Goal: Transaction & Acquisition: Purchase product/service

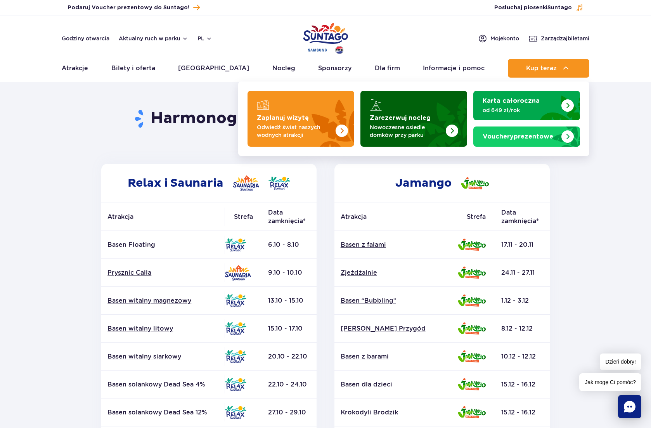
click at [449, 130] on img "Zarezerwuj nocleg" at bounding box center [452, 131] width 12 height 12
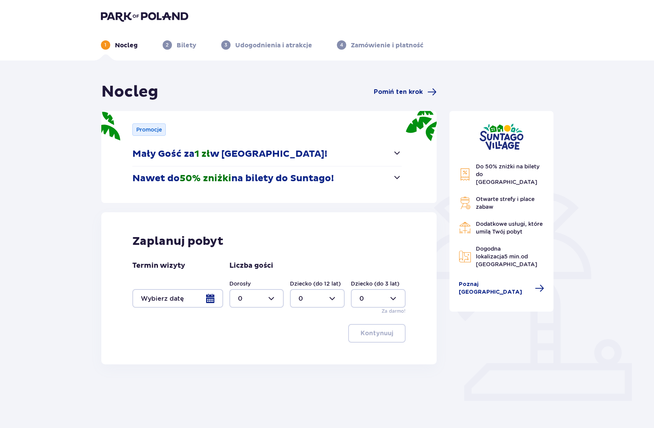
click at [395, 178] on span "button" at bounding box center [396, 177] width 9 height 9
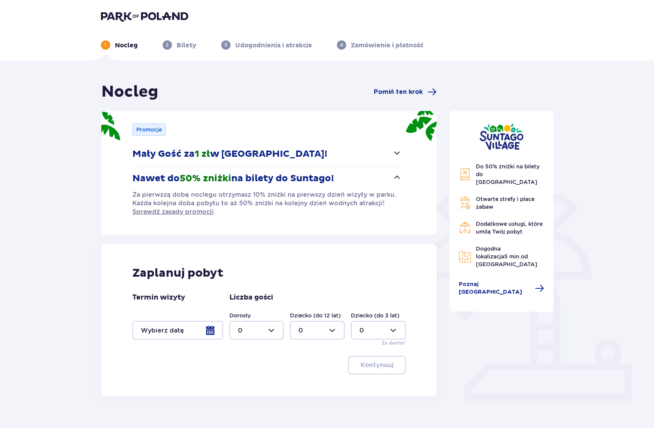
click at [209, 333] on div at bounding box center [177, 330] width 91 height 19
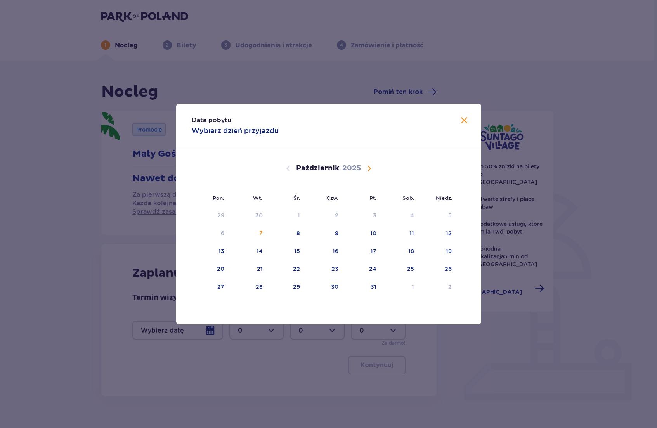
click at [370, 169] on span "Następny miesiąc" at bounding box center [368, 168] width 9 height 9
click at [337, 268] on div "25" at bounding box center [334, 269] width 7 height 8
click at [383, 270] on div "27" at bounding box center [400, 269] width 38 height 17
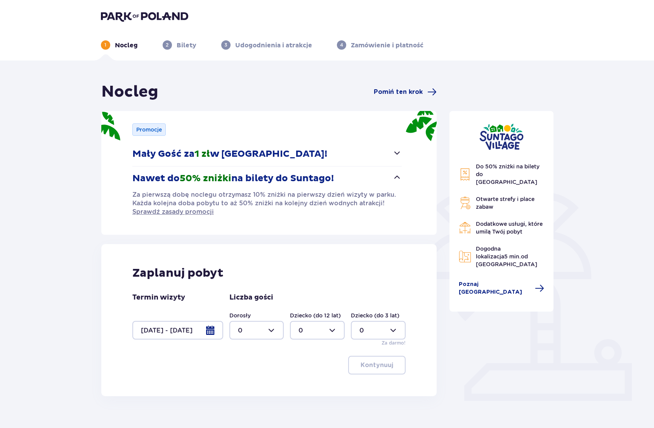
click at [208, 332] on div at bounding box center [177, 330] width 91 height 19
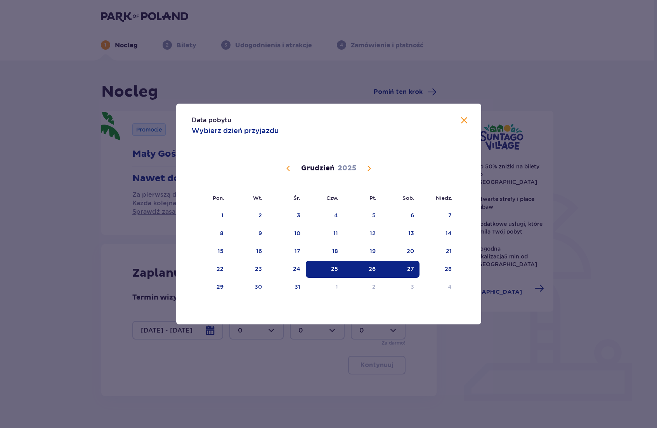
click at [376, 270] on div "26" at bounding box center [362, 269] width 38 height 17
click at [325, 270] on div "25" at bounding box center [325, 269] width 38 height 17
click at [365, 269] on div "26" at bounding box center [362, 269] width 38 height 17
type input "[DATE] - [DATE]"
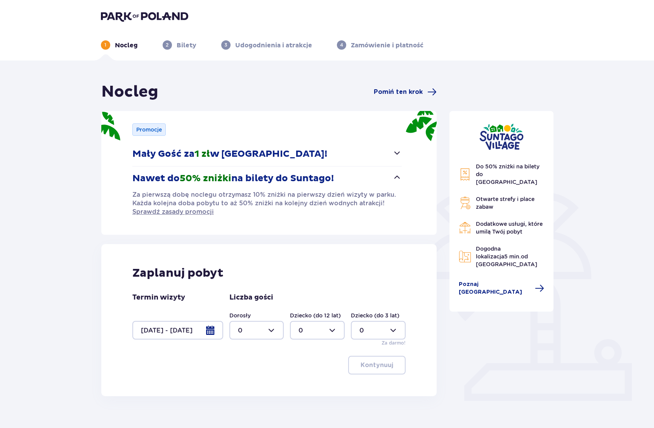
scroll to position [28, 0]
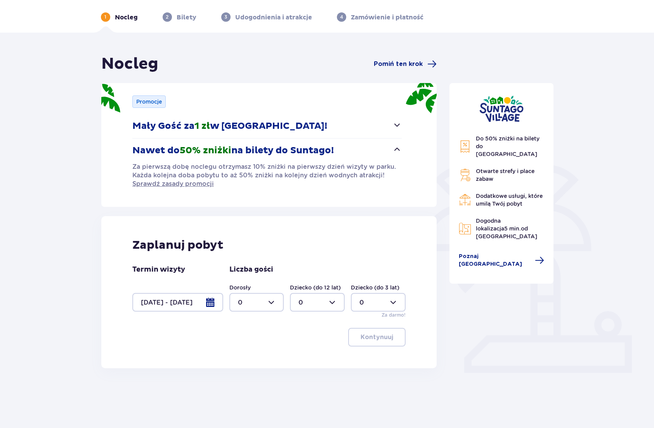
click at [275, 299] on div at bounding box center [256, 302] width 55 height 19
click at [240, 360] on p "2" at bounding box center [240, 358] width 4 height 9
type input "2"
click at [377, 337] on p "Kontynuuj" at bounding box center [376, 337] width 33 height 9
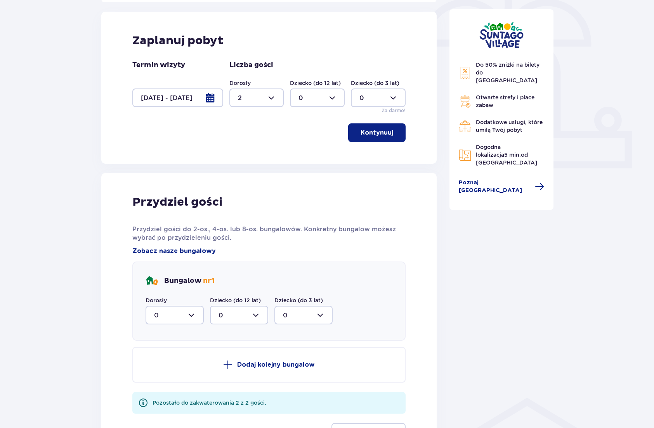
scroll to position [237, 0]
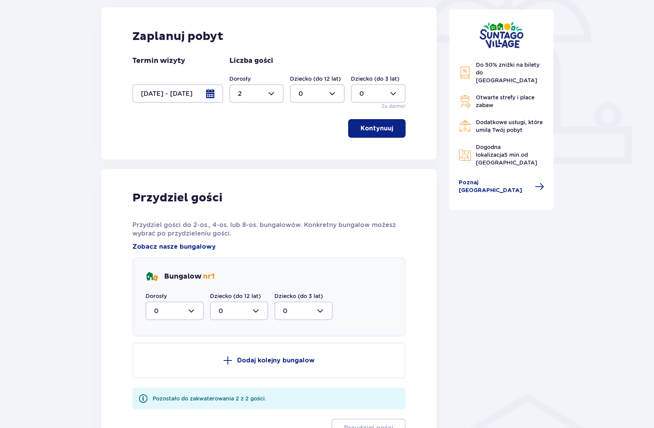
click at [197, 313] on div at bounding box center [174, 310] width 58 height 19
click at [167, 374] on span "2" at bounding box center [174, 367] width 57 height 16
type input "2"
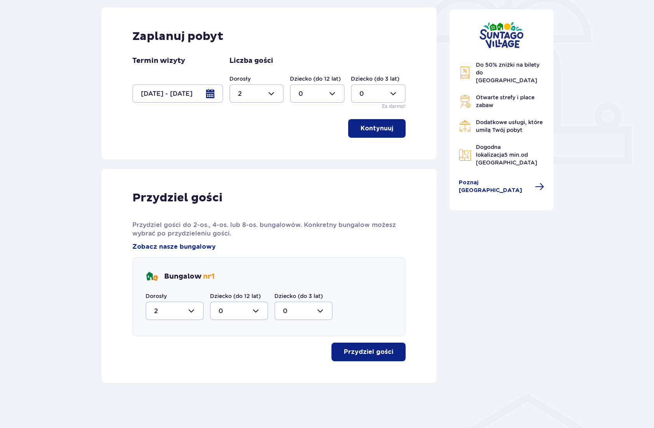
click at [365, 354] on p "Przydziel gości" at bounding box center [368, 352] width 49 height 9
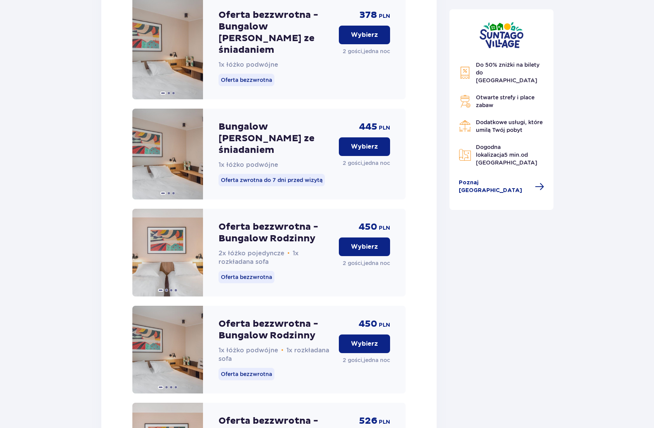
scroll to position [930, 0]
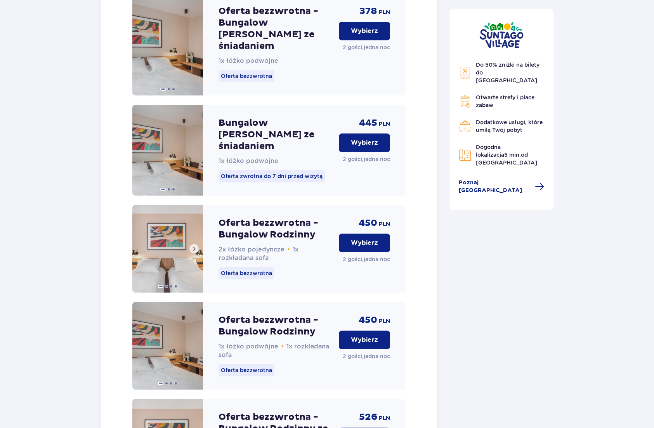
click at [193, 246] on span at bounding box center [194, 249] width 6 height 6
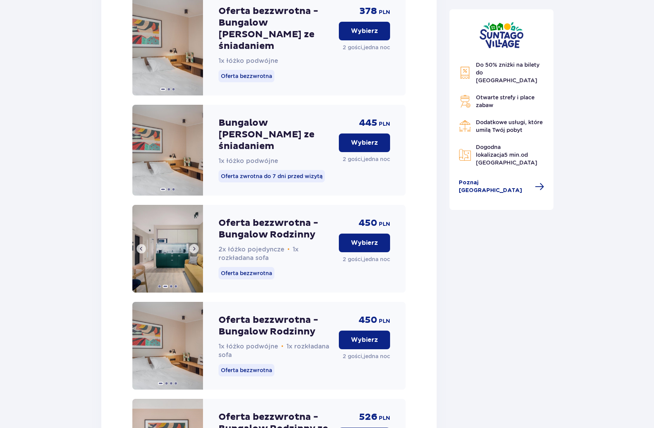
click at [195, 246] on span at bounding box center [194, 249] width 6 height 6
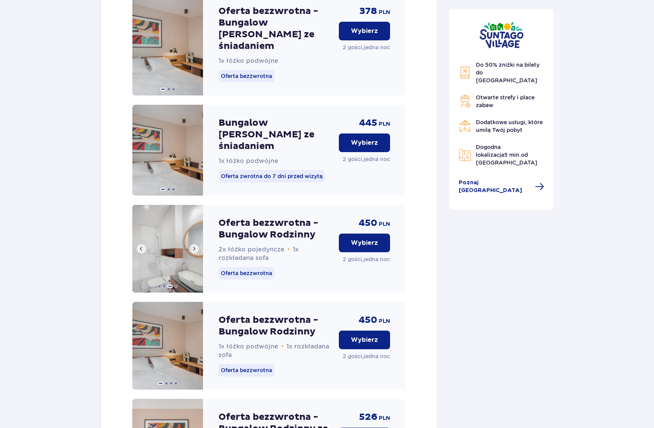
click at [195, 246] on span at bounding box center [194, 249] width 6 height 6
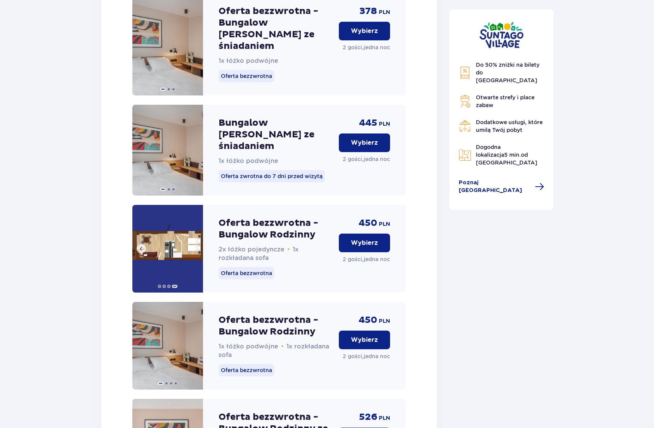
click at [195, 214] on img at bounding box center [167, 249] width 71 height 88
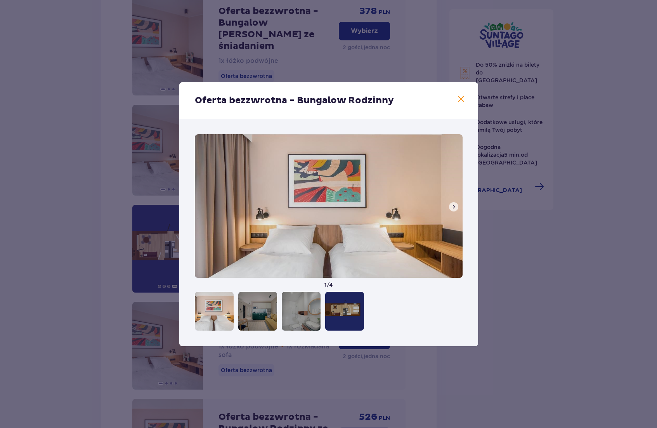
click at [462, 97] on span at bounding box center [460, 99] width 9 height 9
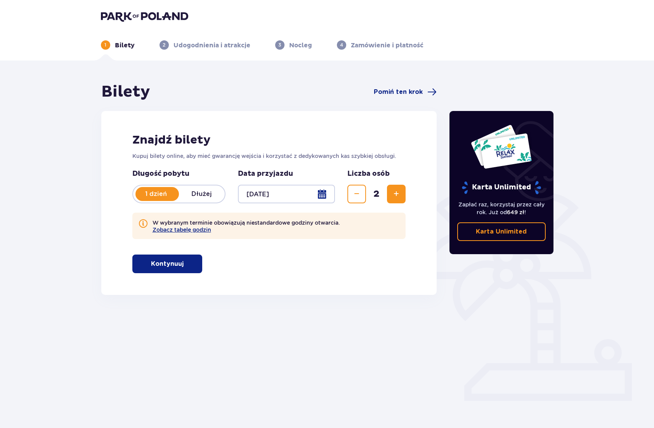
click at [185, 270] on button "Kontynuuj" at bounding box center [167, 263] width 70 height 19
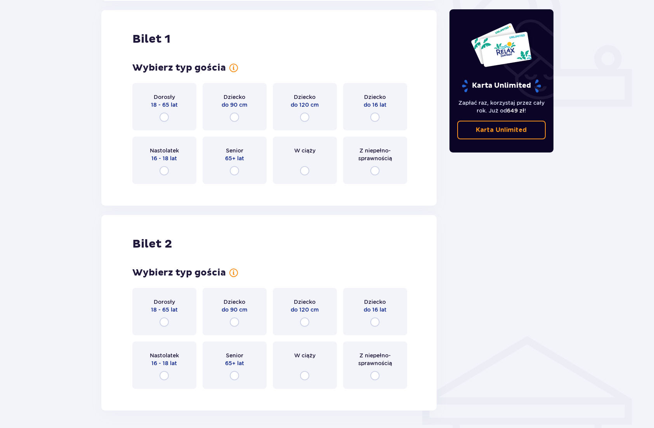
scroll to position [295, 0]
click at [165, 119] on input "radio" at bounding box center [163, 116] width 9 height 9
radio input "true"
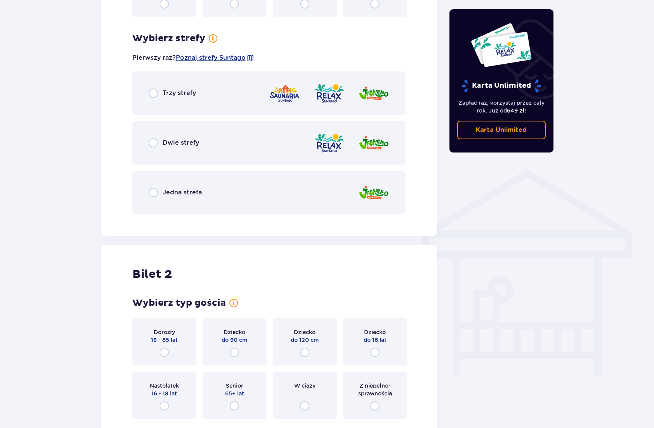
scroll to position [484, 0]
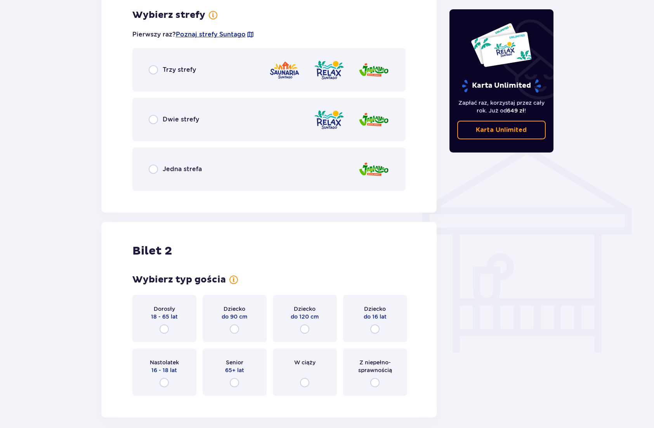
click at [162, 121] on div "Dwie strefy" at bounding box center [174, 119] width 50 height 9
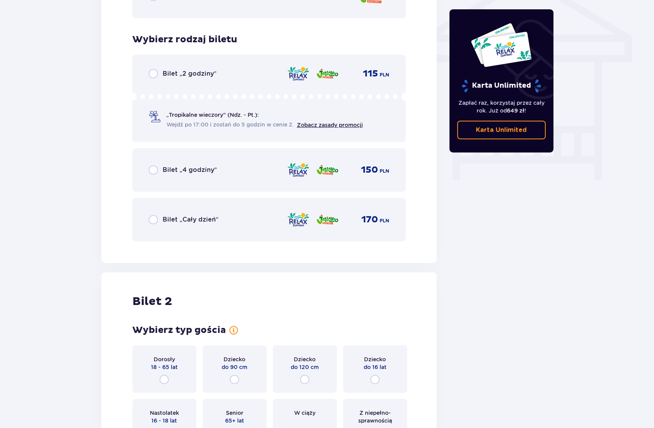
scroll to position [681, 0]
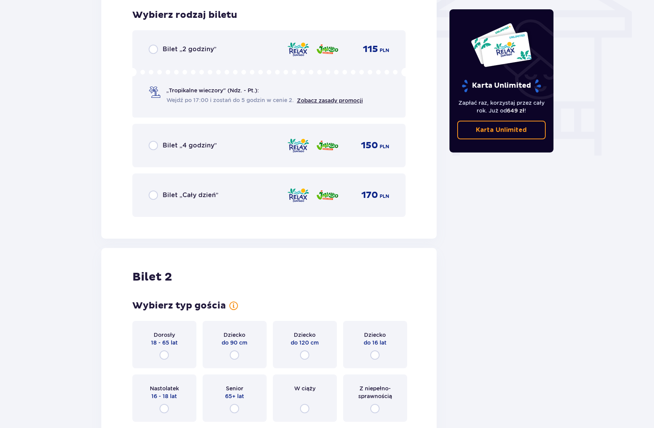
click at [156, 51] on input "radio" at bounding box center [153, 49] width 9 height 9
radio input "true"
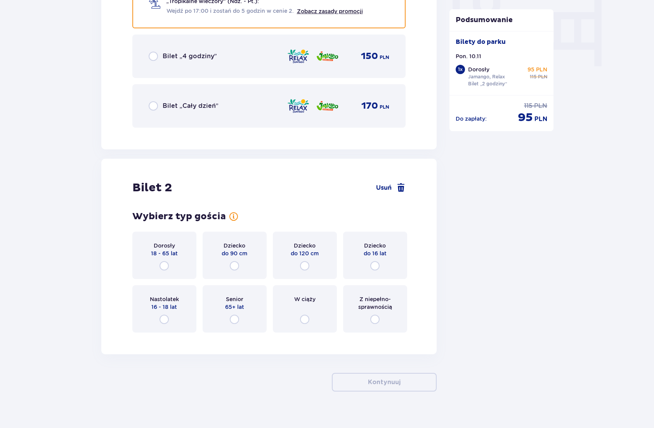
scroll to position [780, 0]
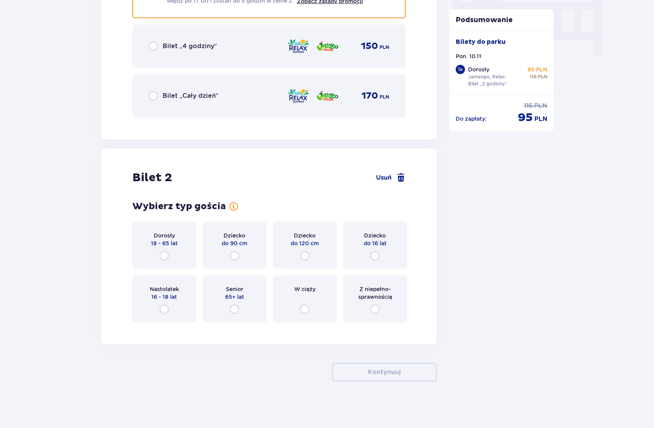
click at [164, 256] on input "radio" at bounding box center [163, 255] width 9 height 9
radio input "true"
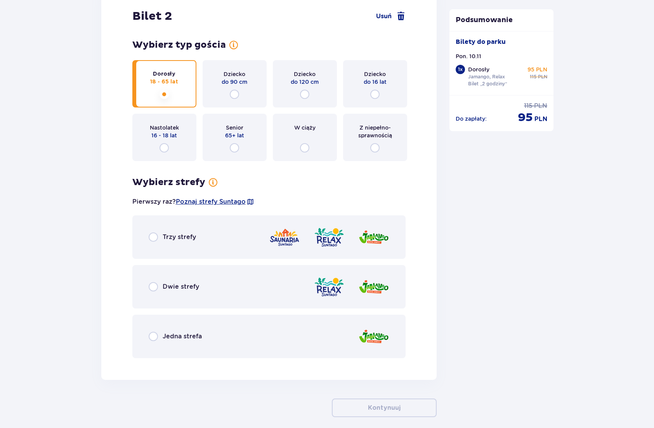
scroll to position [978, 0]
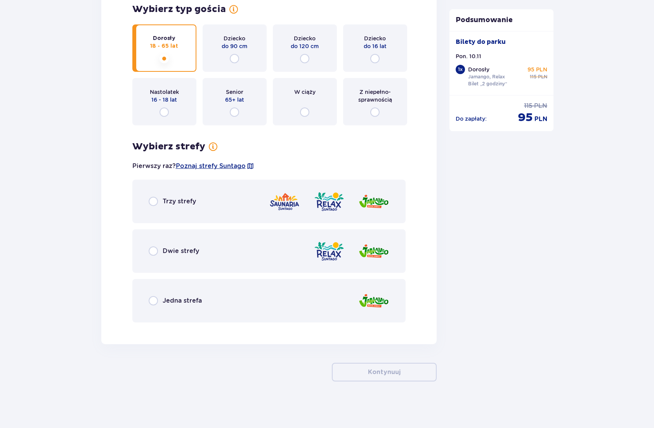
click at [155, 251] on input "radio" at bounding box center [153, 250] width 9 height 9
radio input "true"
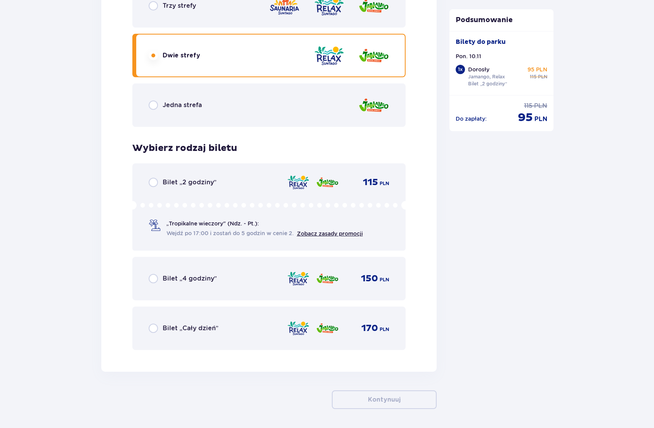
scroll to position [1201, 0]
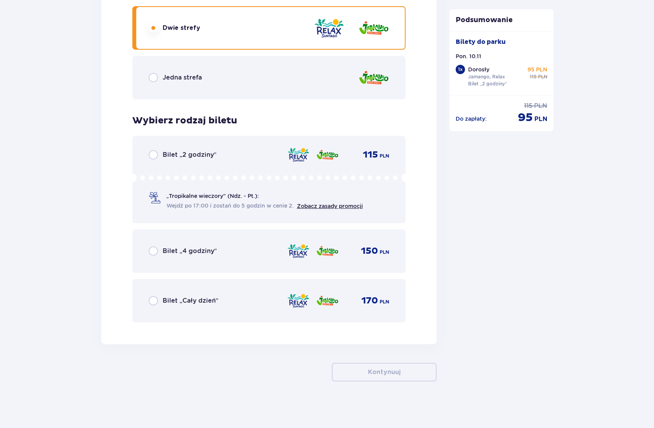
click at [156, 159] on input "radio" at bounding box center [153, 154] width 9 height 9
radio input "true"
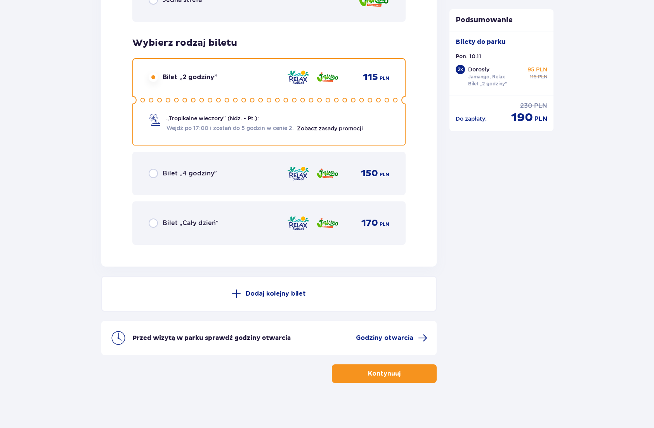
scroll to position [1280, 0]
